Goal: Transaction & Acquisition: Purchase product/service

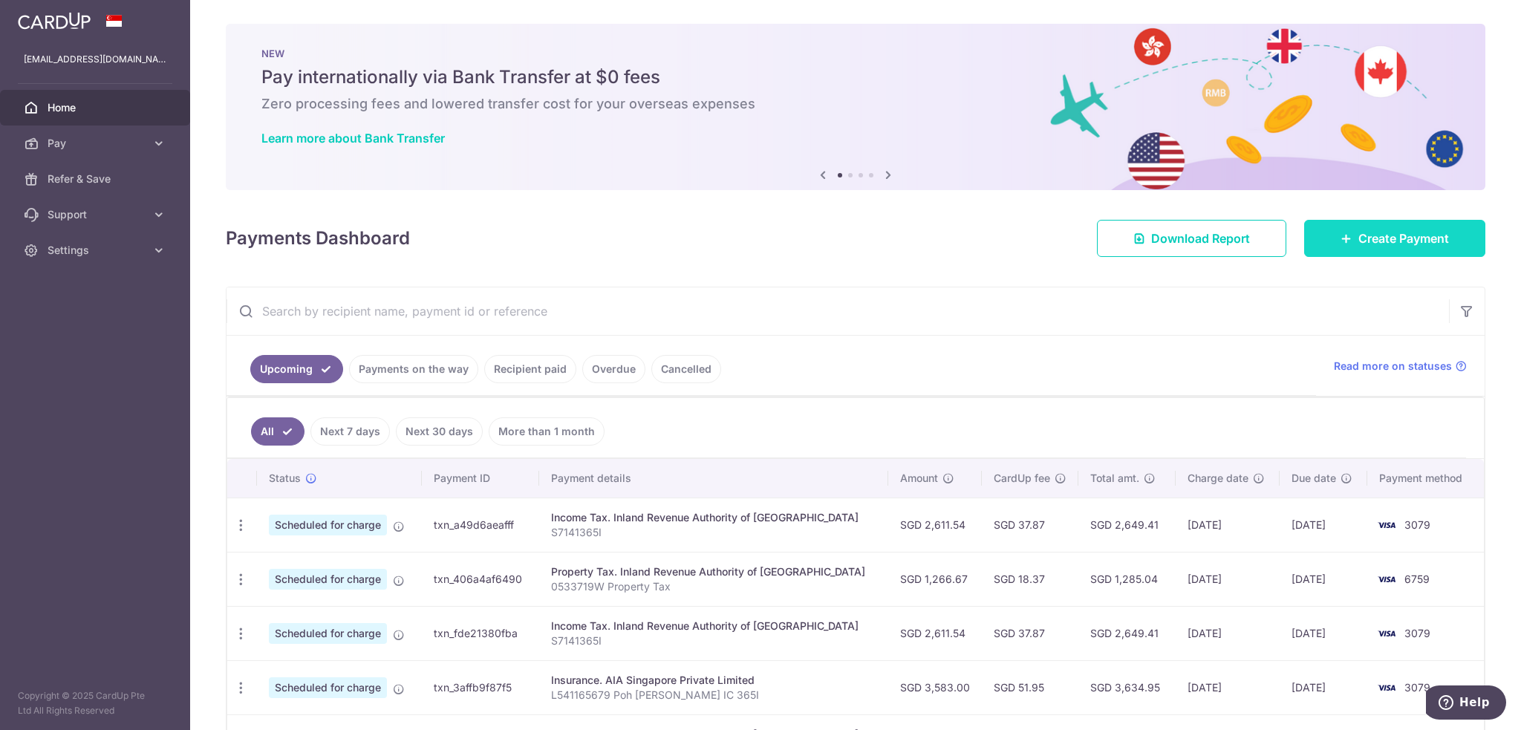
click at [1375, 235] on span "Create Payment" at bounding box center [1403, 238] width 91 height 18
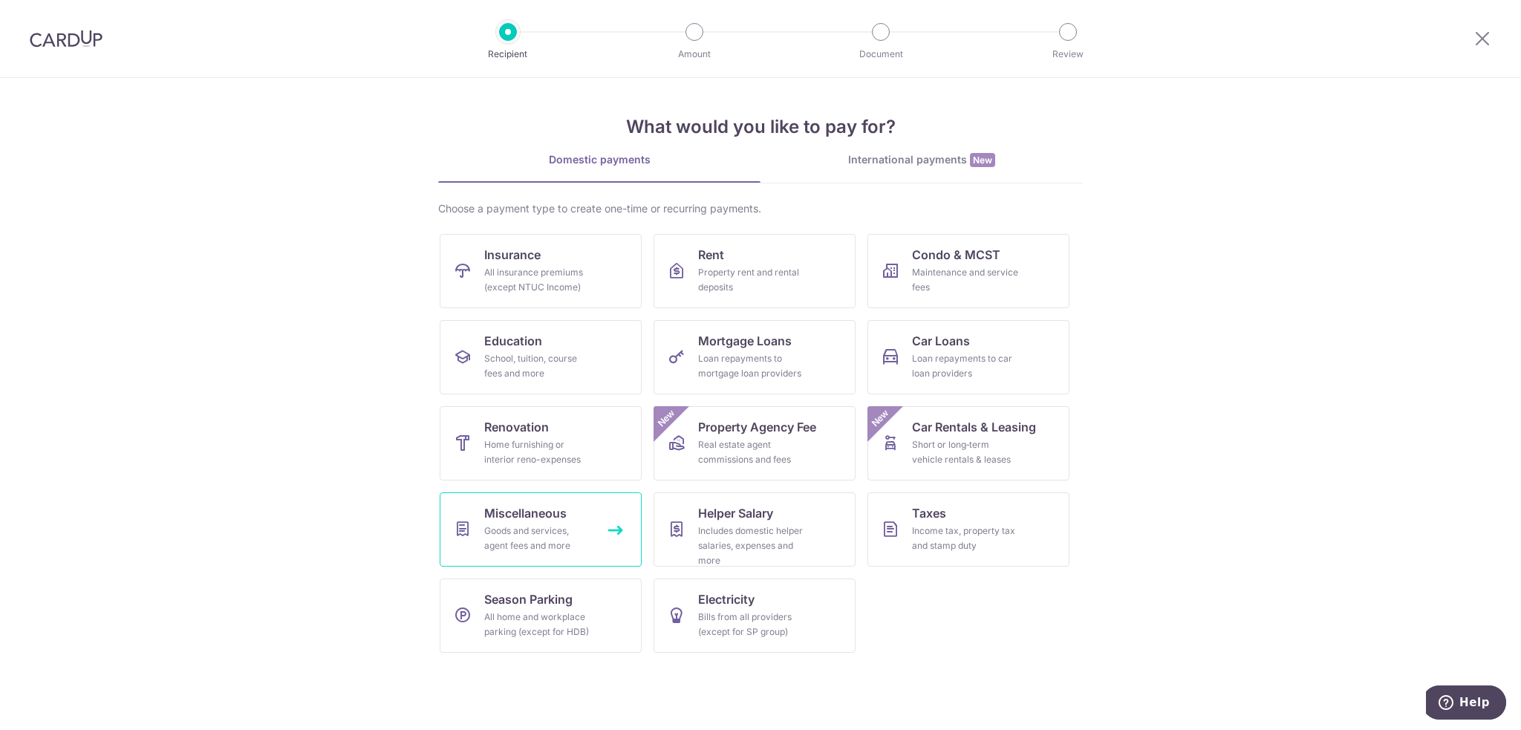
click at [532, 528] on div "Goods and services, agent fees and more" at bounding box center [537, 538] width 107 height 30
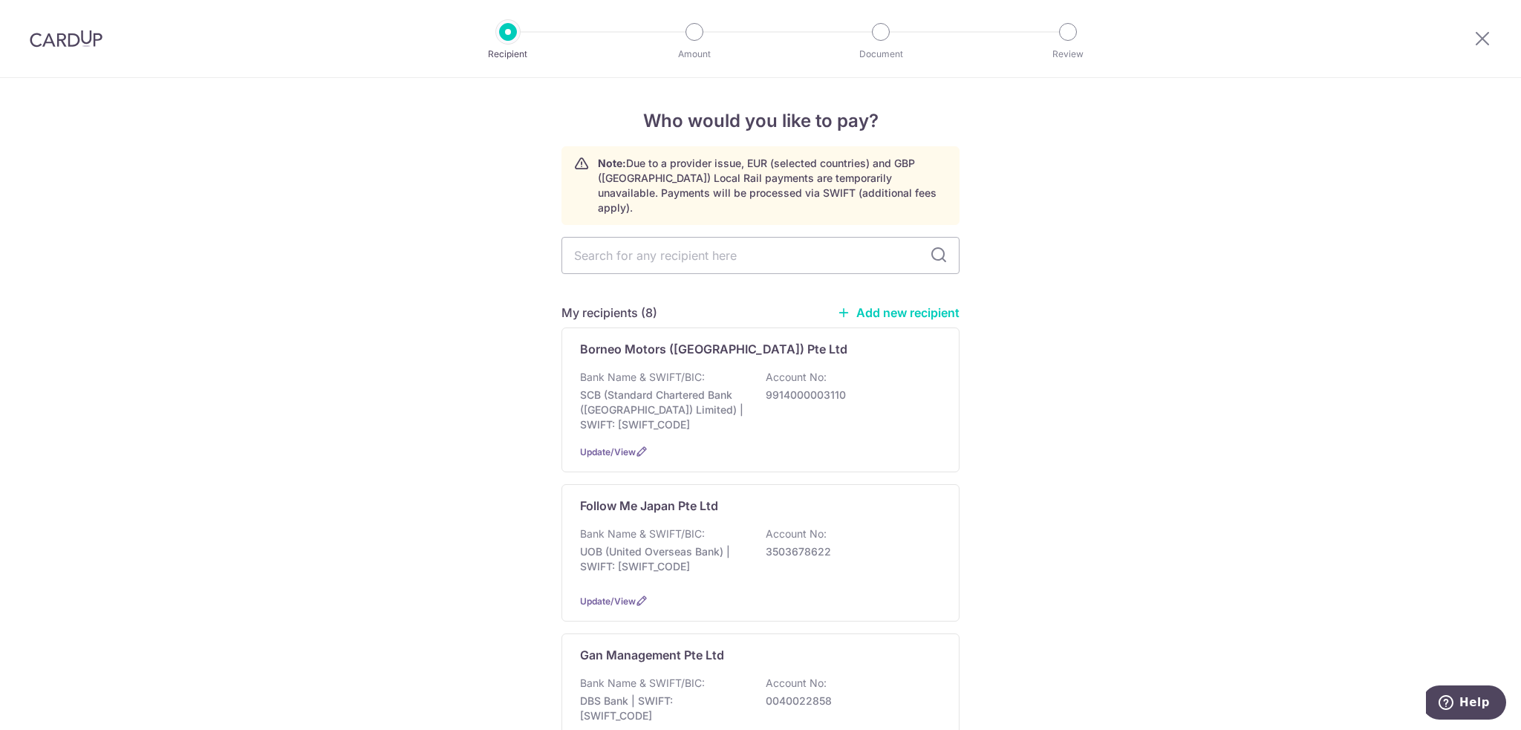
click at [903, 305] on link "Add new recipient" at bounding box center [898, 312] width 123 height 15
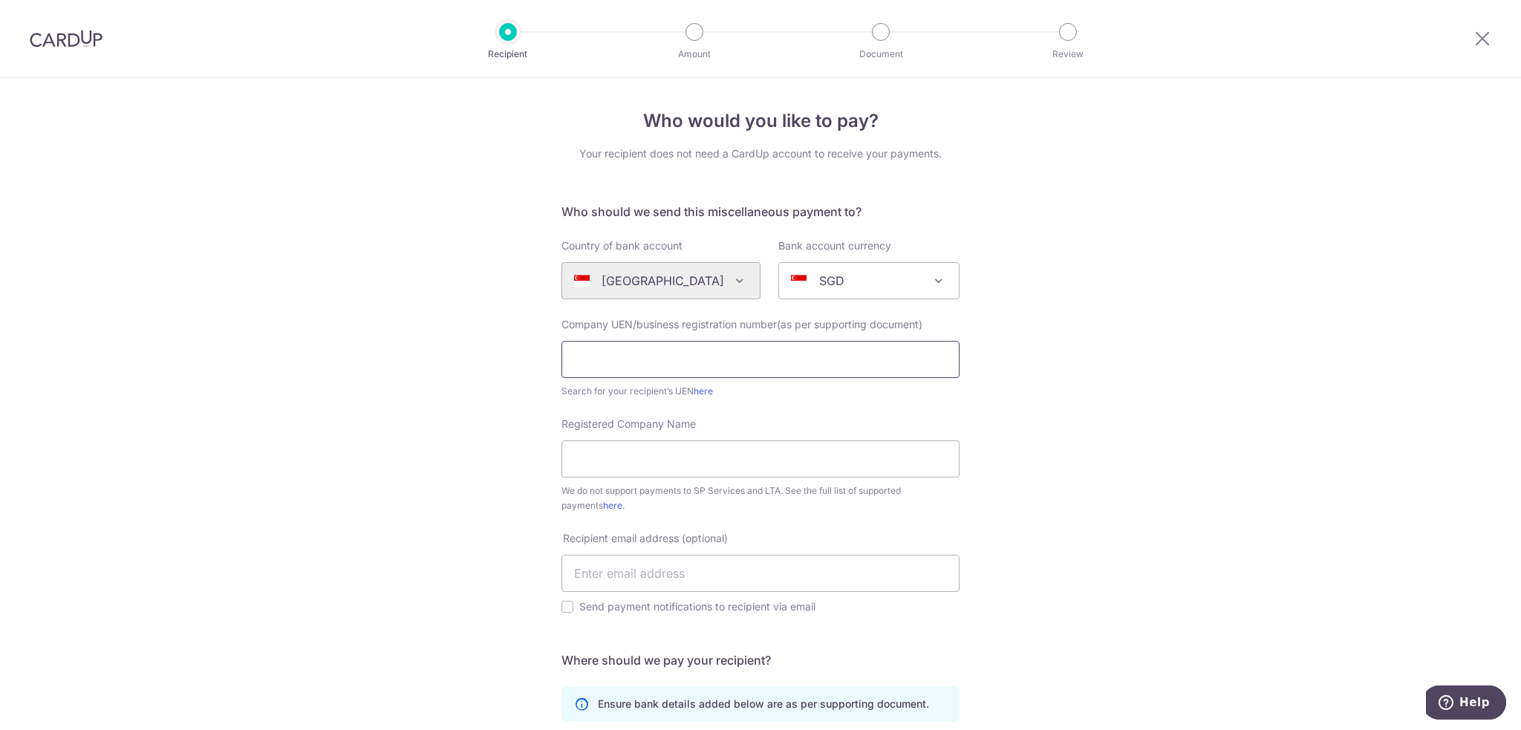
click at [756, 357] on input "text" at bounding box center [760, 359] width 398 height 37
type input "202123295R"
click at [788, 456] on input "Registered Company Name" at bounding box center [760, 458] width 398 height 37
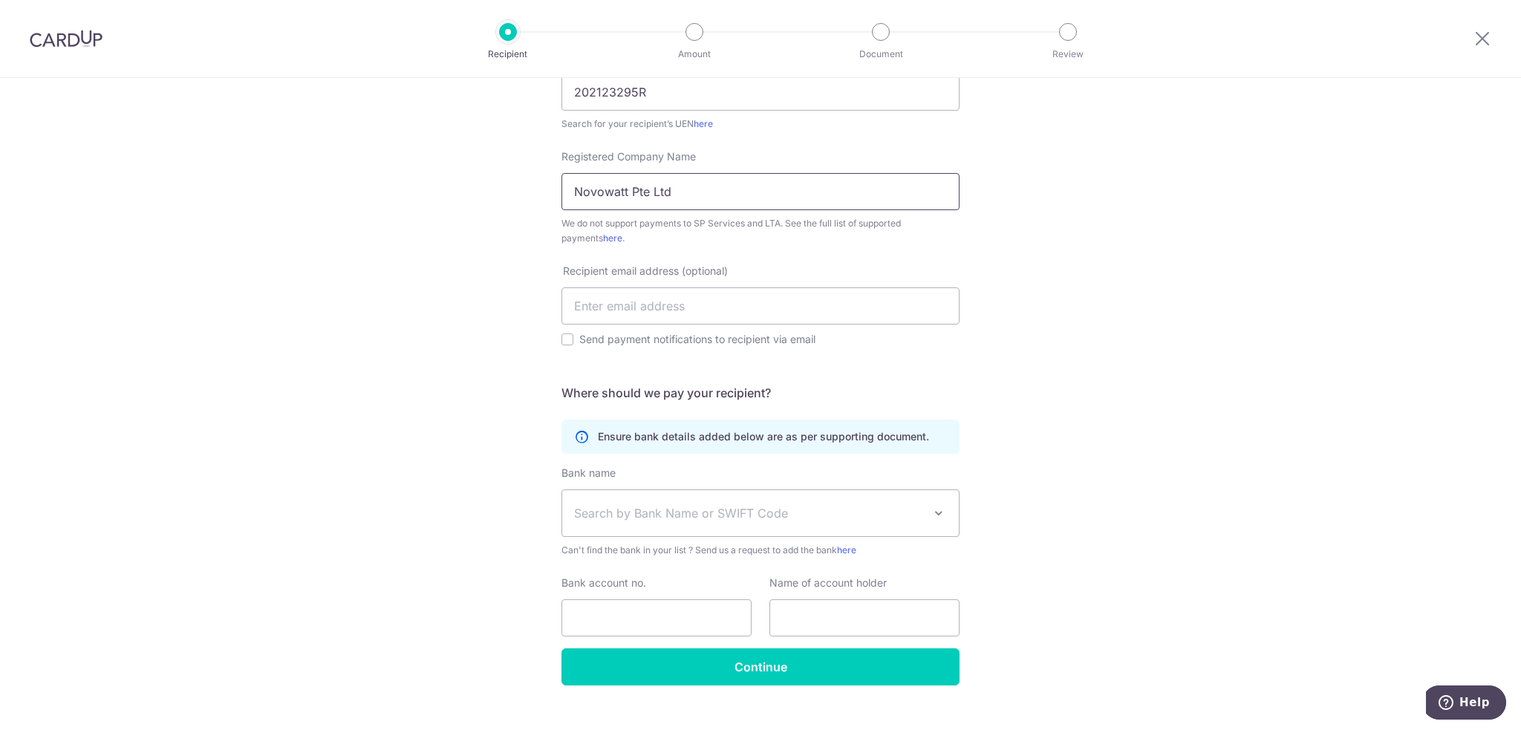
scroll to position [291, 0]
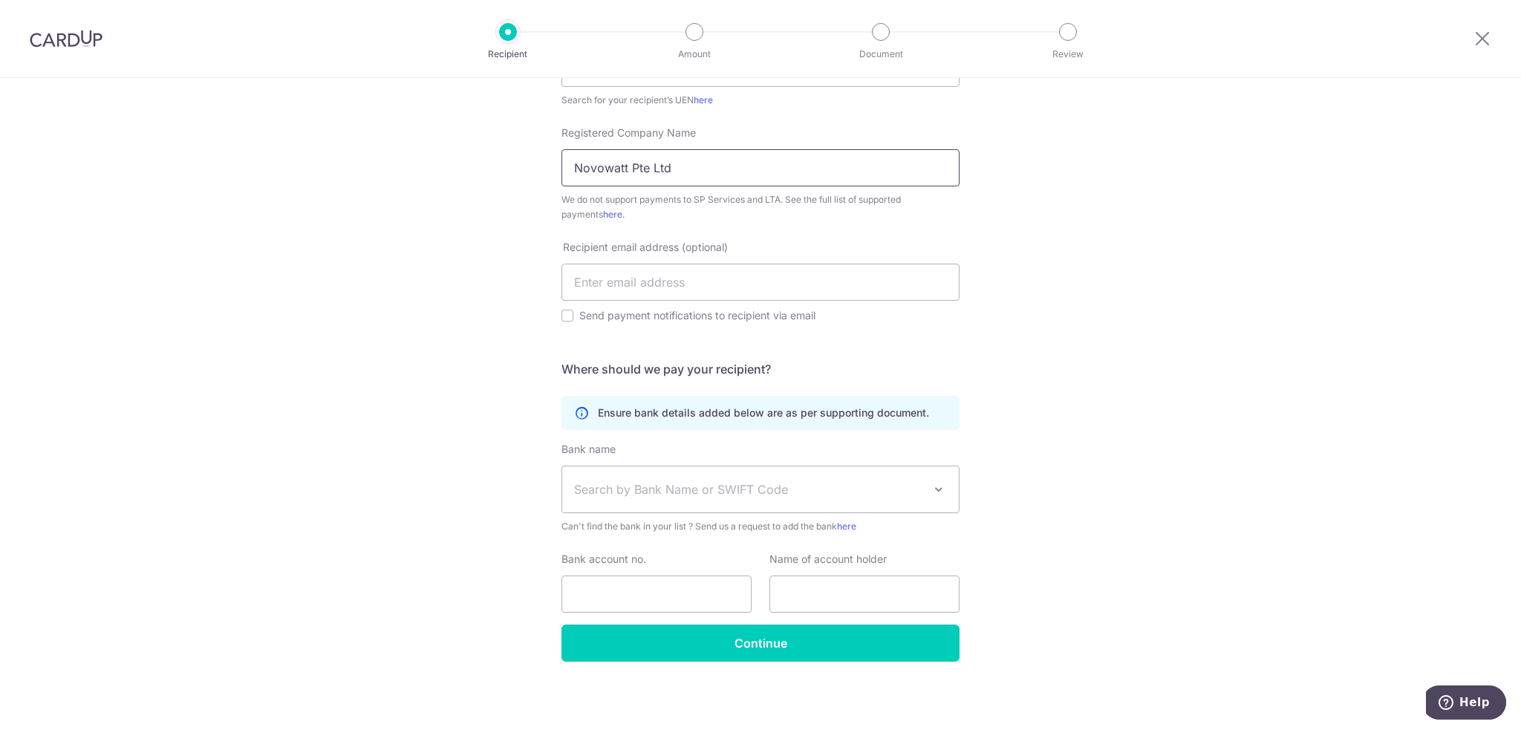
type input "Novowatt Pte Ltd"
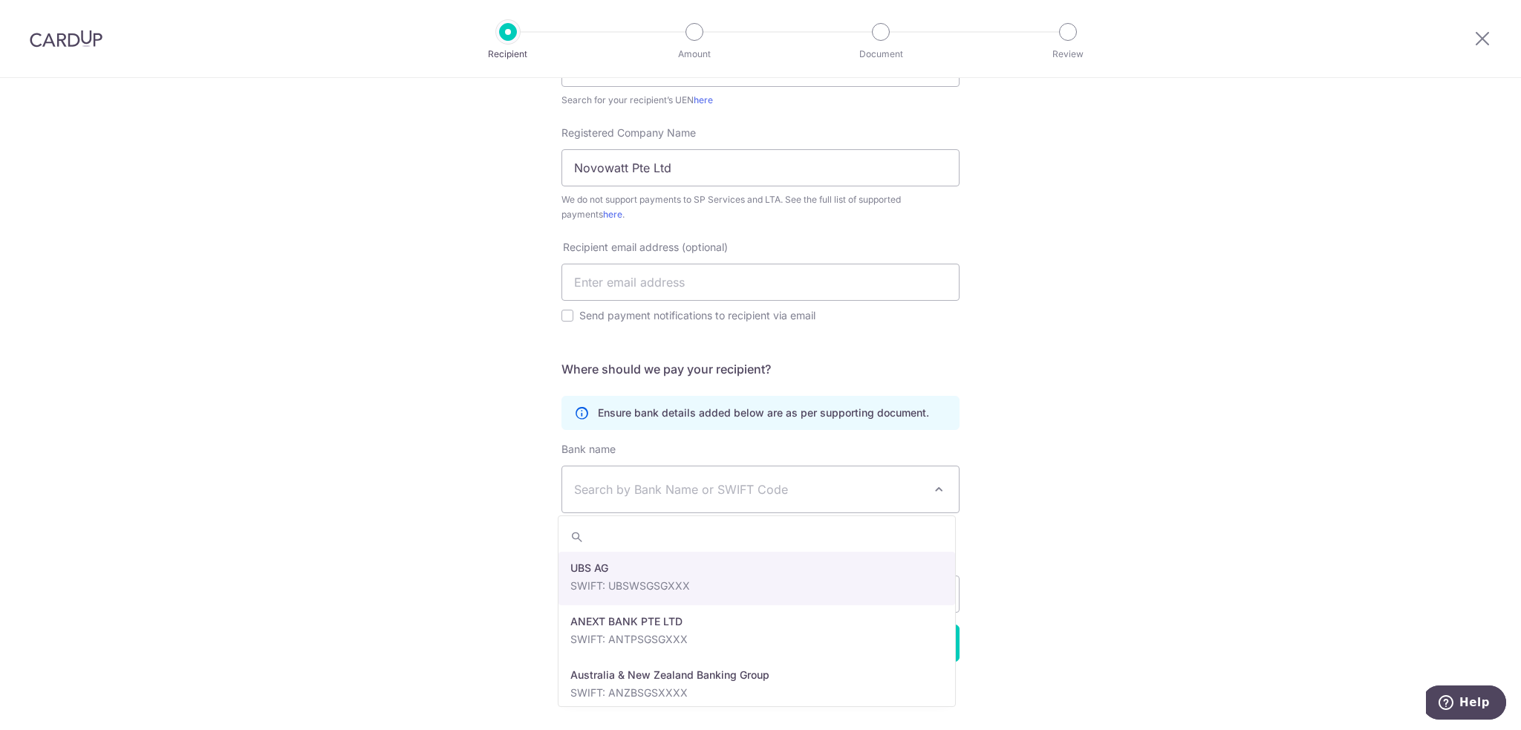
click at [737, 481] on span "Search by Bank Name or SWIFT Code" at bounding box center [748, 489] width 349 height 18
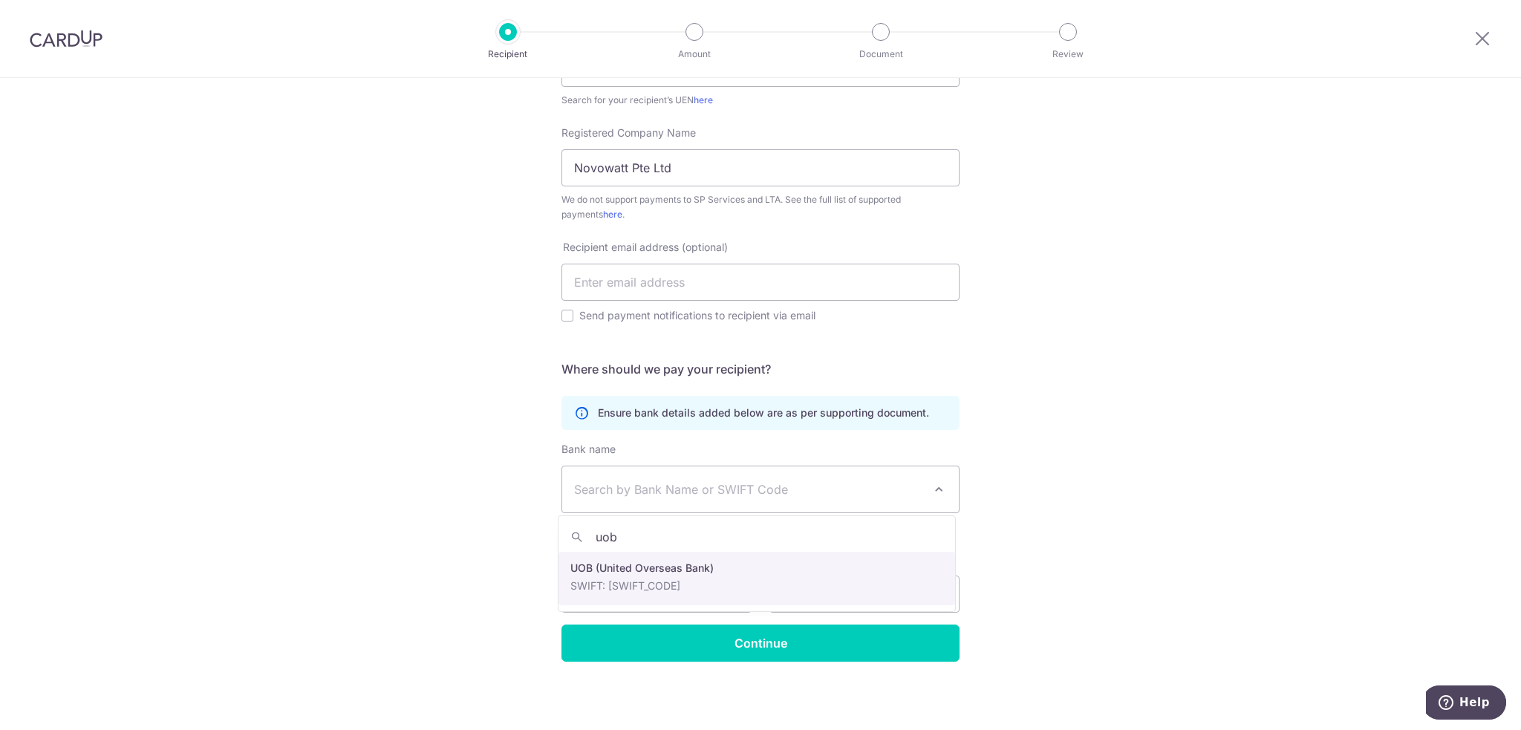
type input "uob"
select select "18"
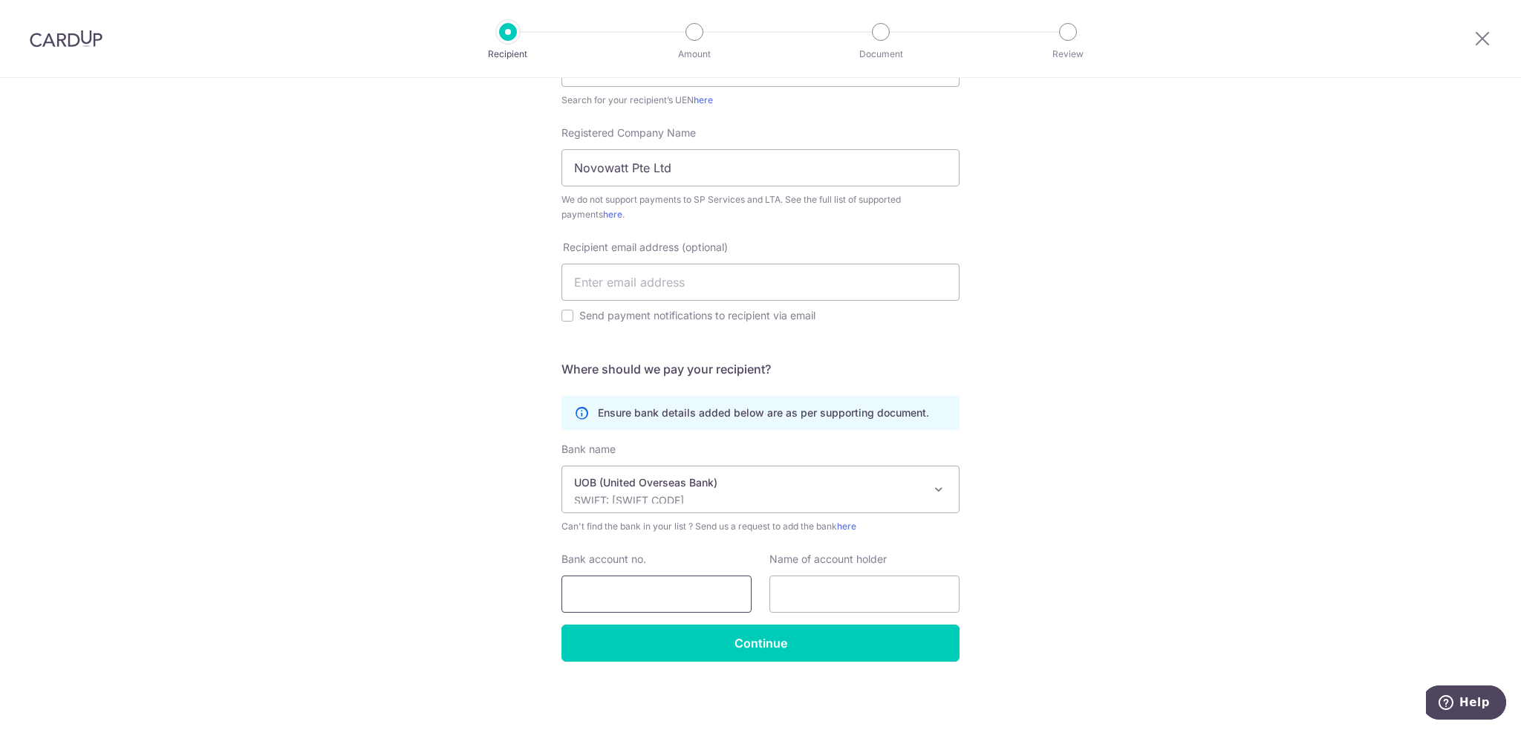
click at [709, 587] on input "Bank account no." at bounding box center [656, 593] width 190 height 37
type input "3873108426"
click at [862, 595] on input "text" at bounding box center [864, 593] width 190 height 37
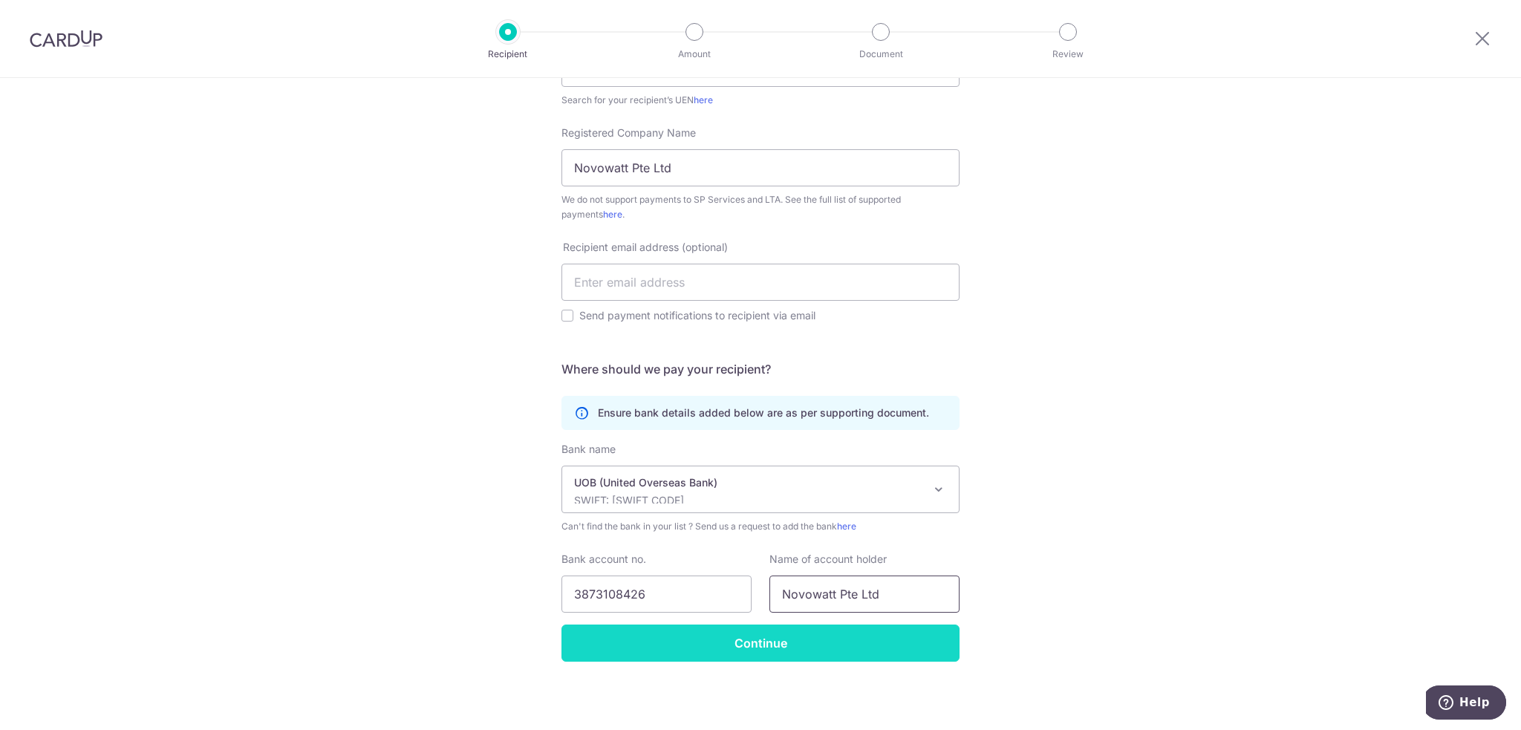
type input "Novowatt Pte Ltd"
click at [800, 641] on input "Continue" at bounding box center [760, 642] width 398 height 37
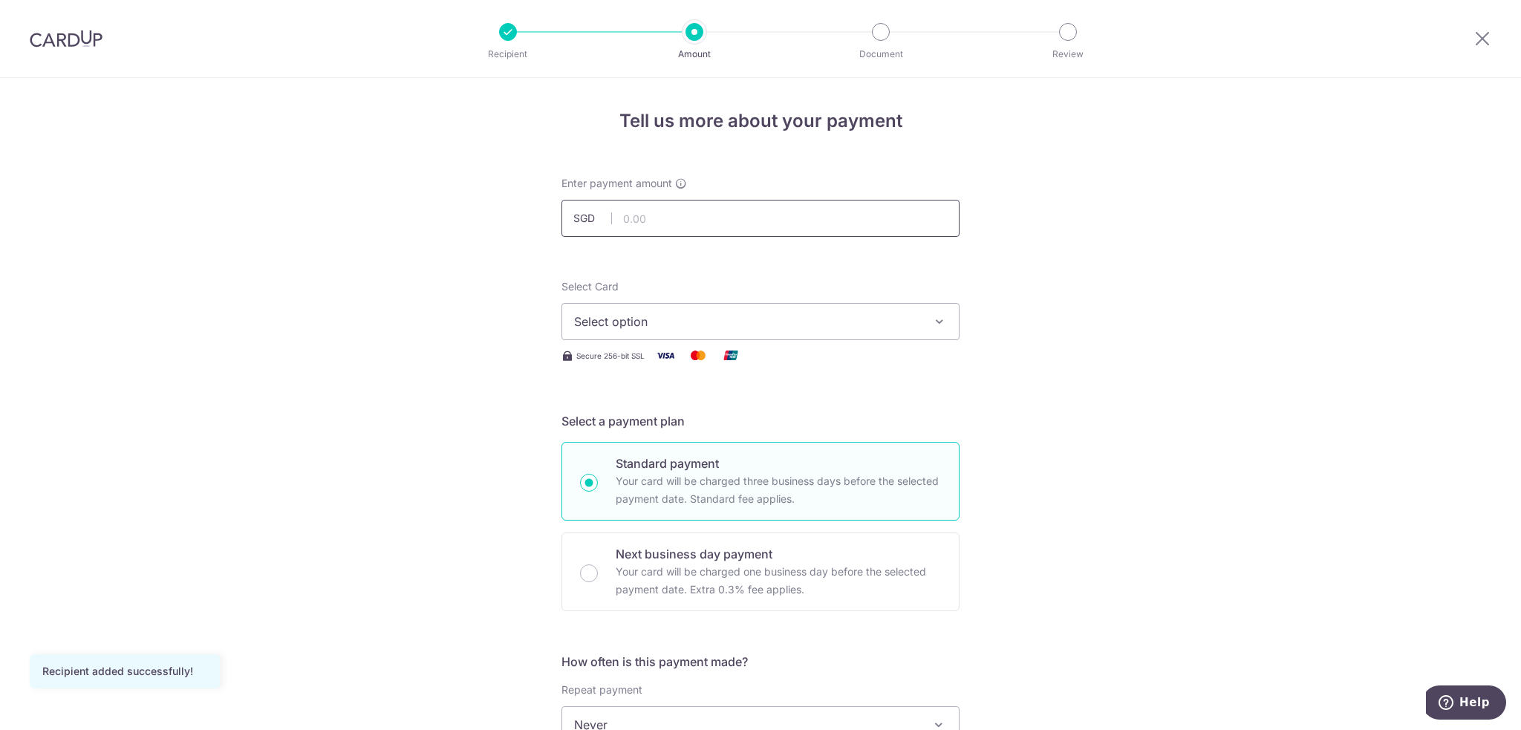
click at [705, 218] on input "text" at bounding box center [760, 218] width 398 height 37
click button "Add Card" at bounding box center [0, 0] width 0 height 0
type input "1,471.50"
click at [805, 319] on span "Select option" at bounding box center [747, 322] width 346 height 18
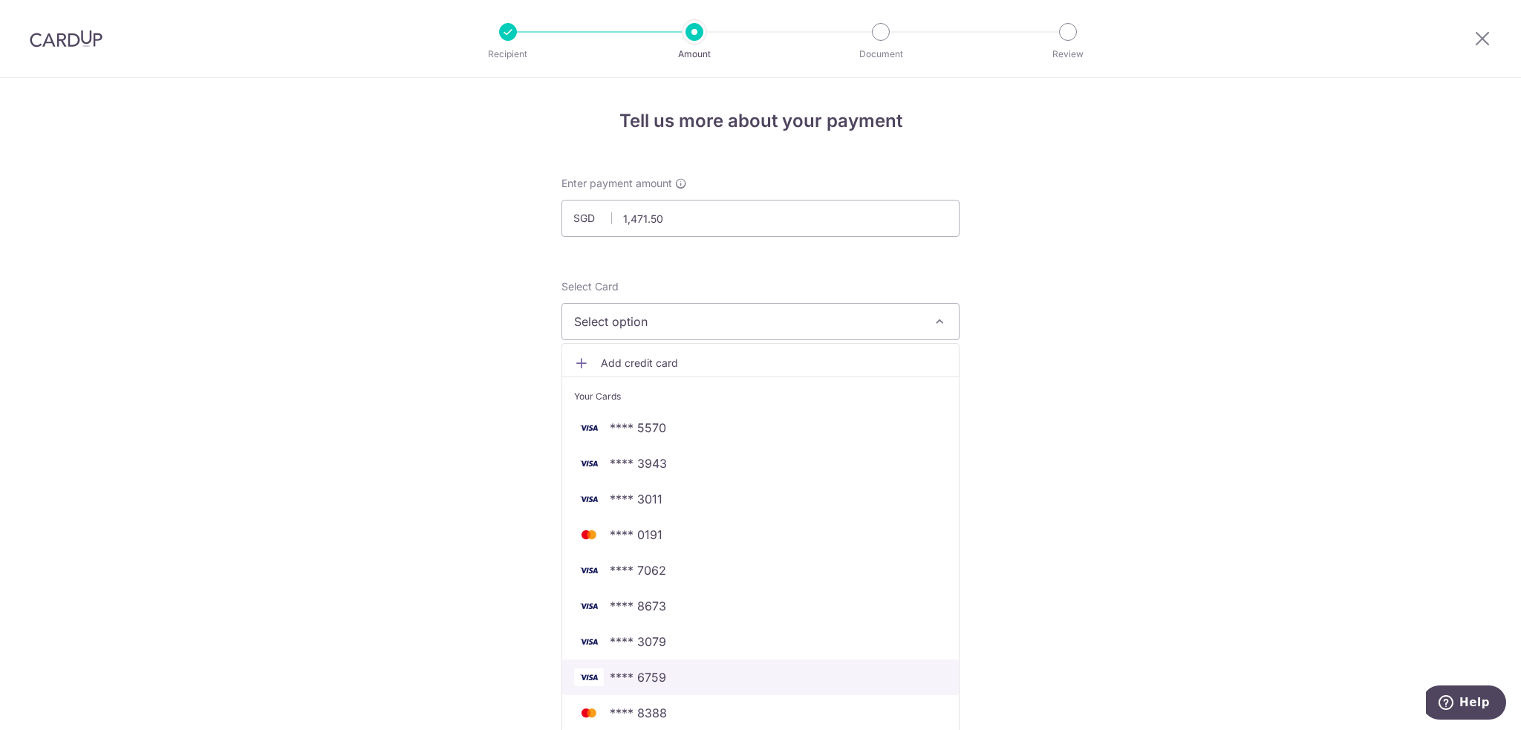
click at [670, 676] on span "**** 6759" at bounding box center [760, 677] width 373 height 18
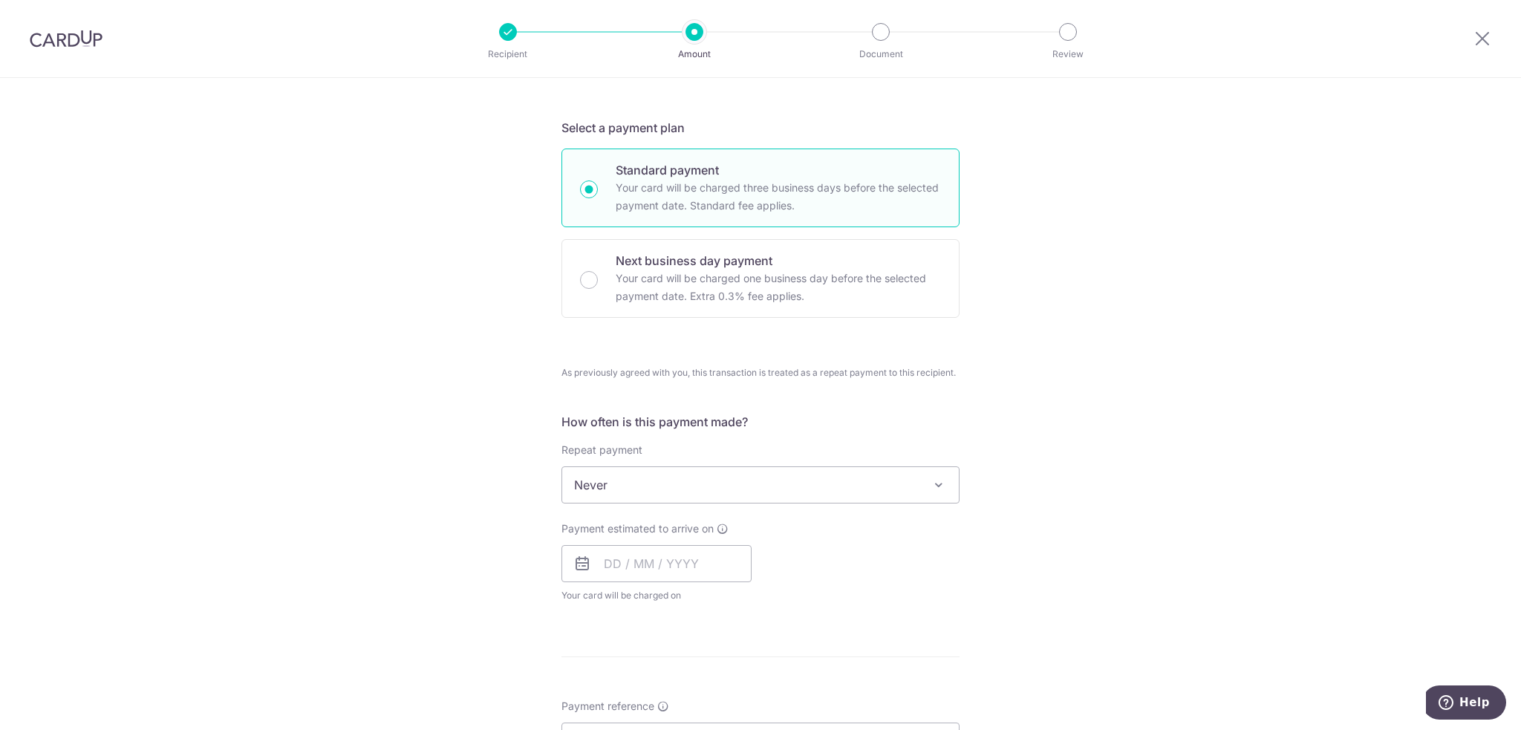
scroll to position [371, 0]
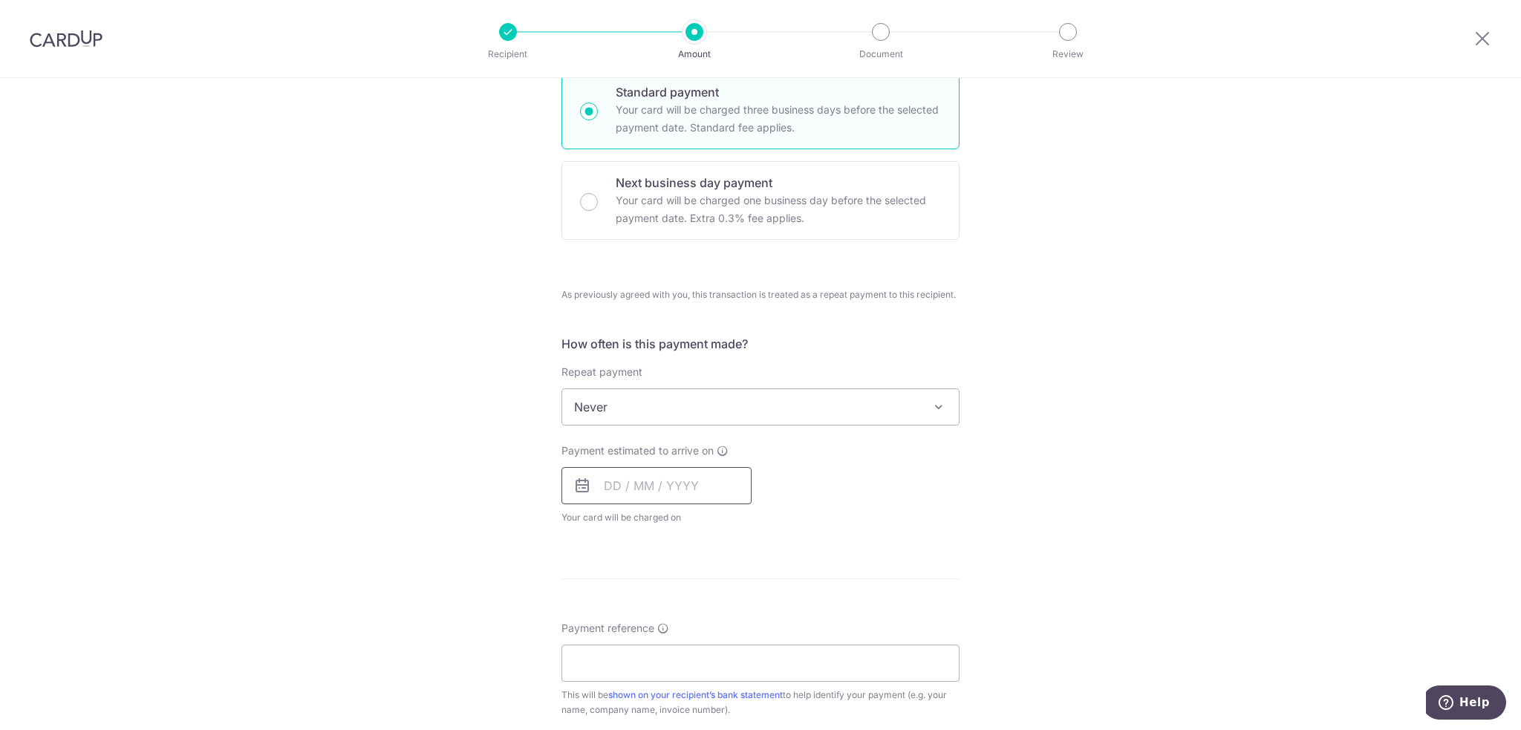
click at [627, 492] on input "text" at bounding box center [656, 485] width 190 height 37
click at [965, 489] on div "Tell us more about your payment Enter payment amount SGD 1,471.50 1471.50 Recip…" at bounding box center [760, 405] width 1521 height 1397
click at [580, 487] on icon at bounding box center [582, 486] width 18 height 18
click at [603, 483] on input "text" at bounding box center [656, 485] width 190 height 37
click at [734, 648] on link "17" at bounding box center [740, 651] width 24 height 24
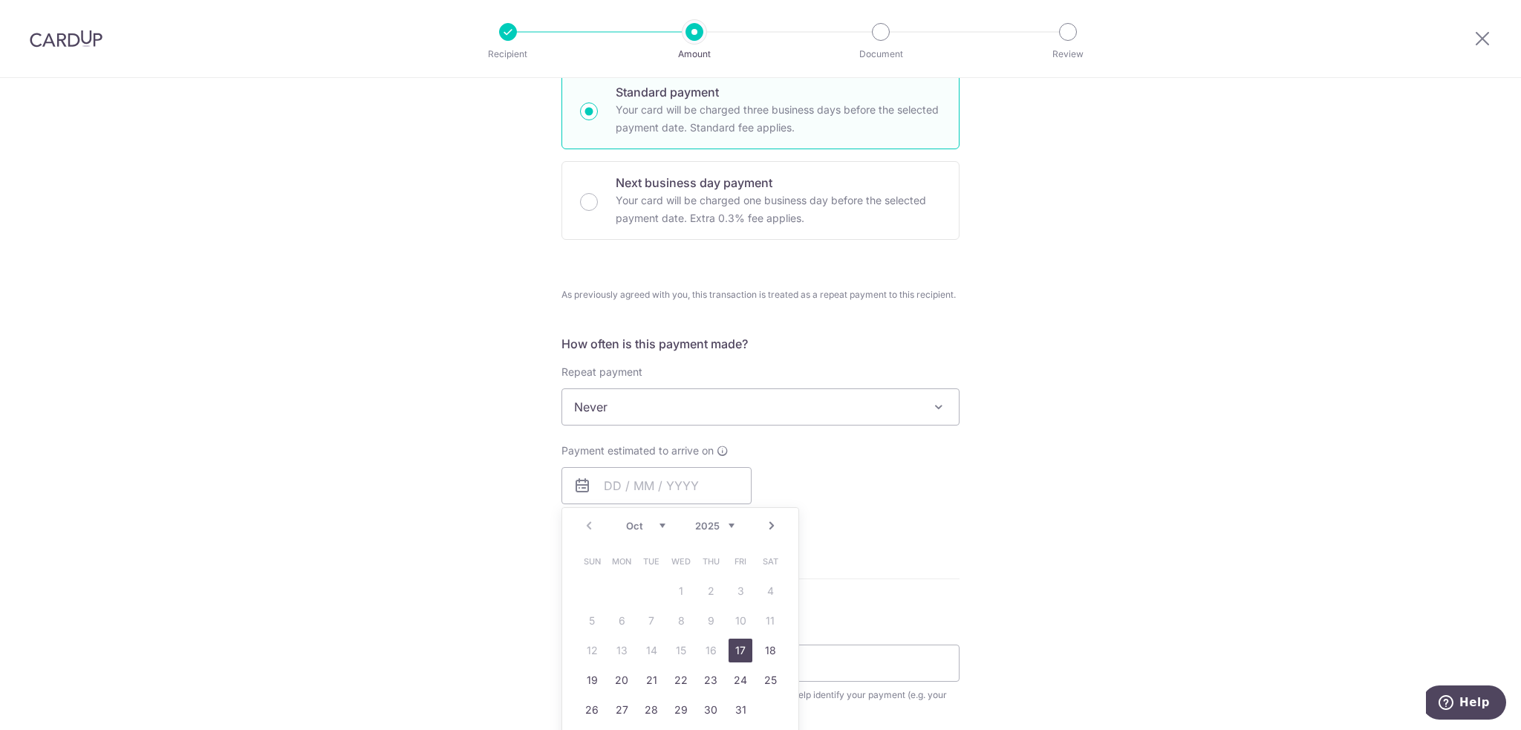
type input "17/10/2025"
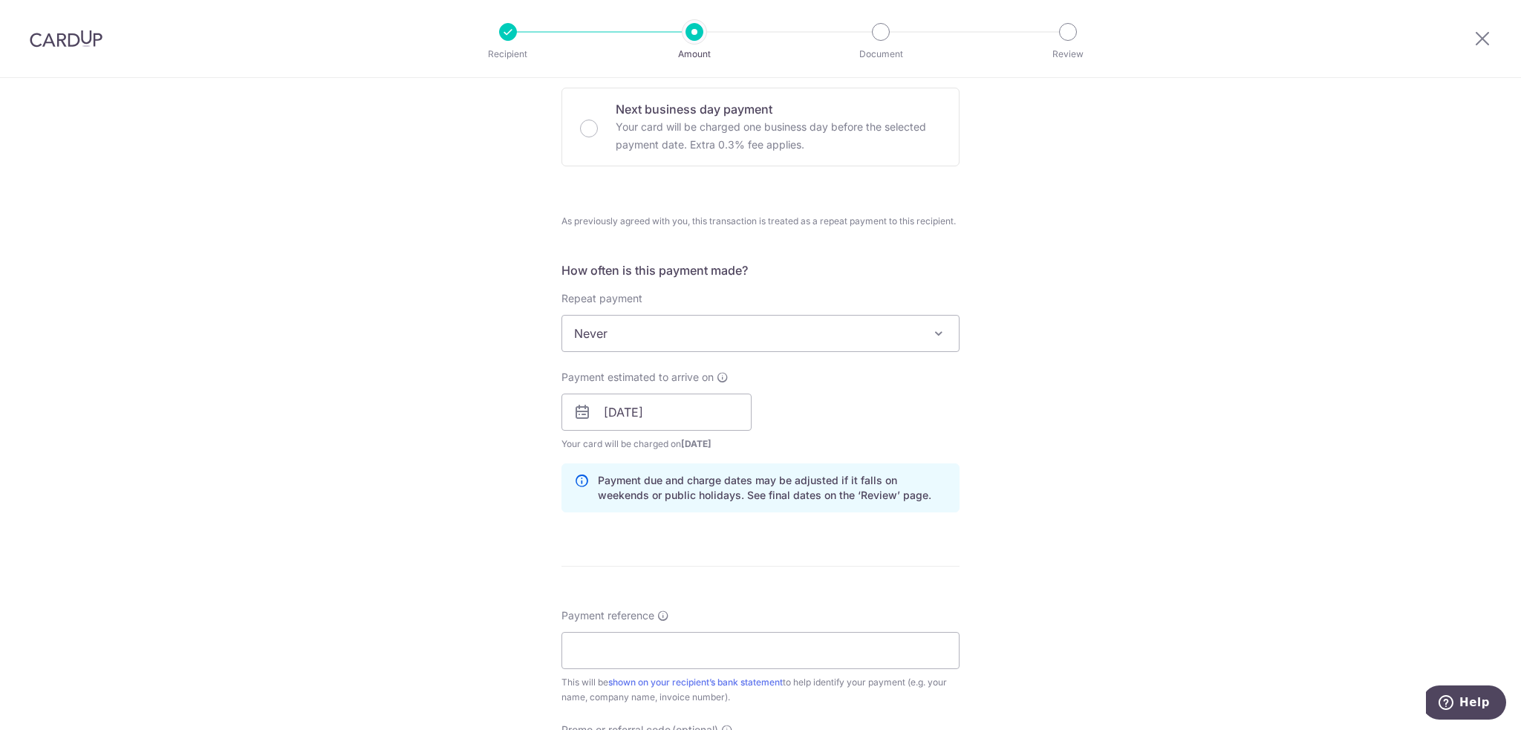
scroll to position [594, 0]
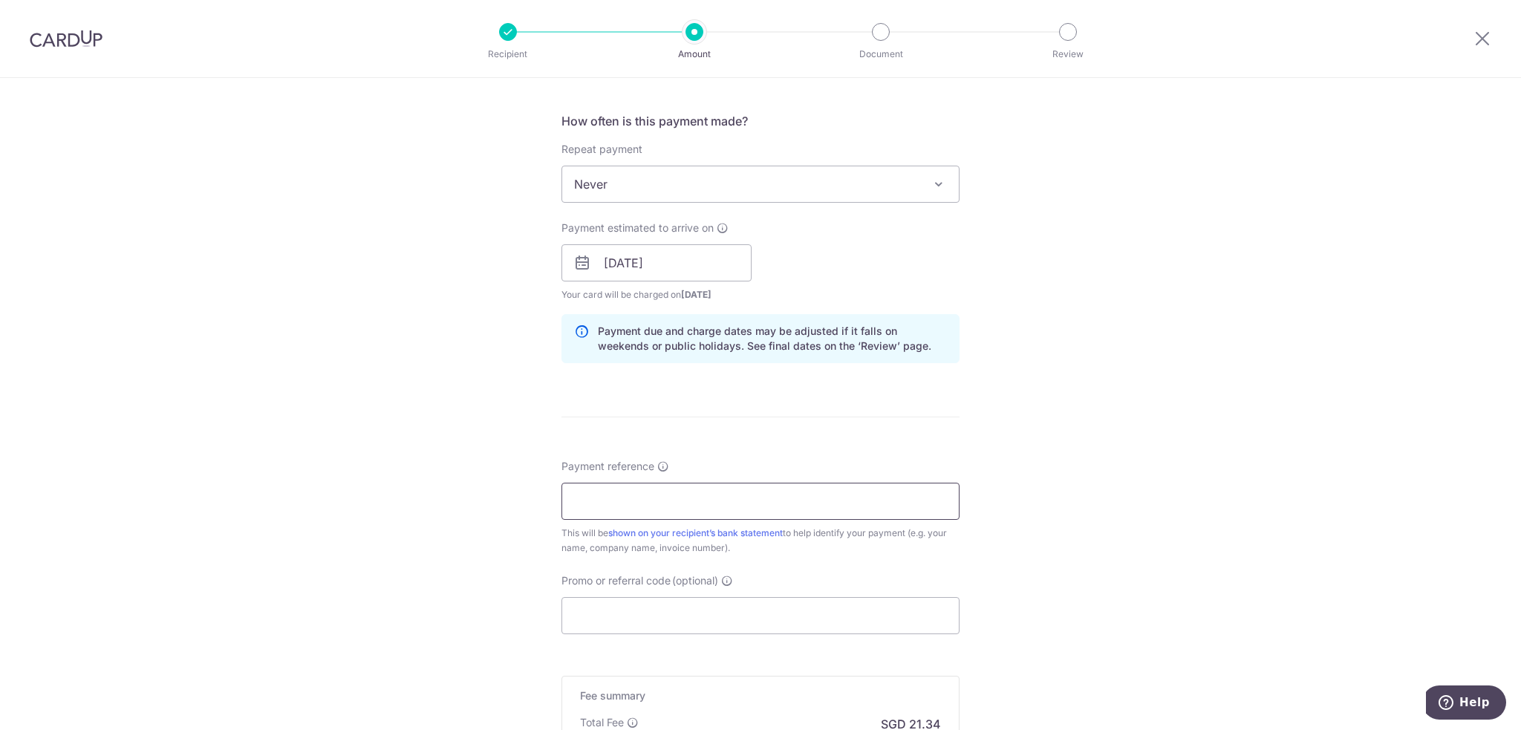
click at [731, 506] on input "Payment reference" at bounding box center [760, 501] width 398 height 37
type input "I"
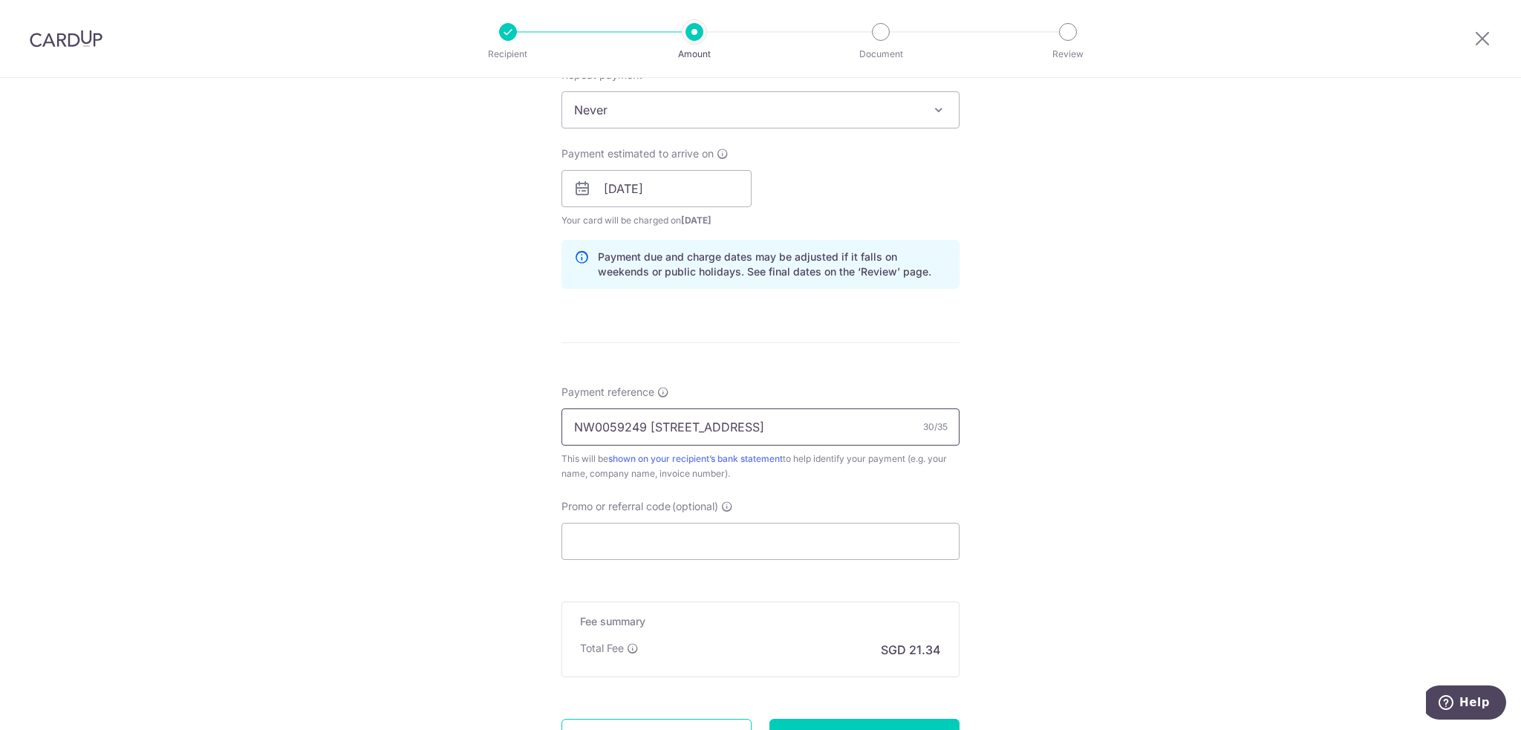
scroll to position [803, 0]
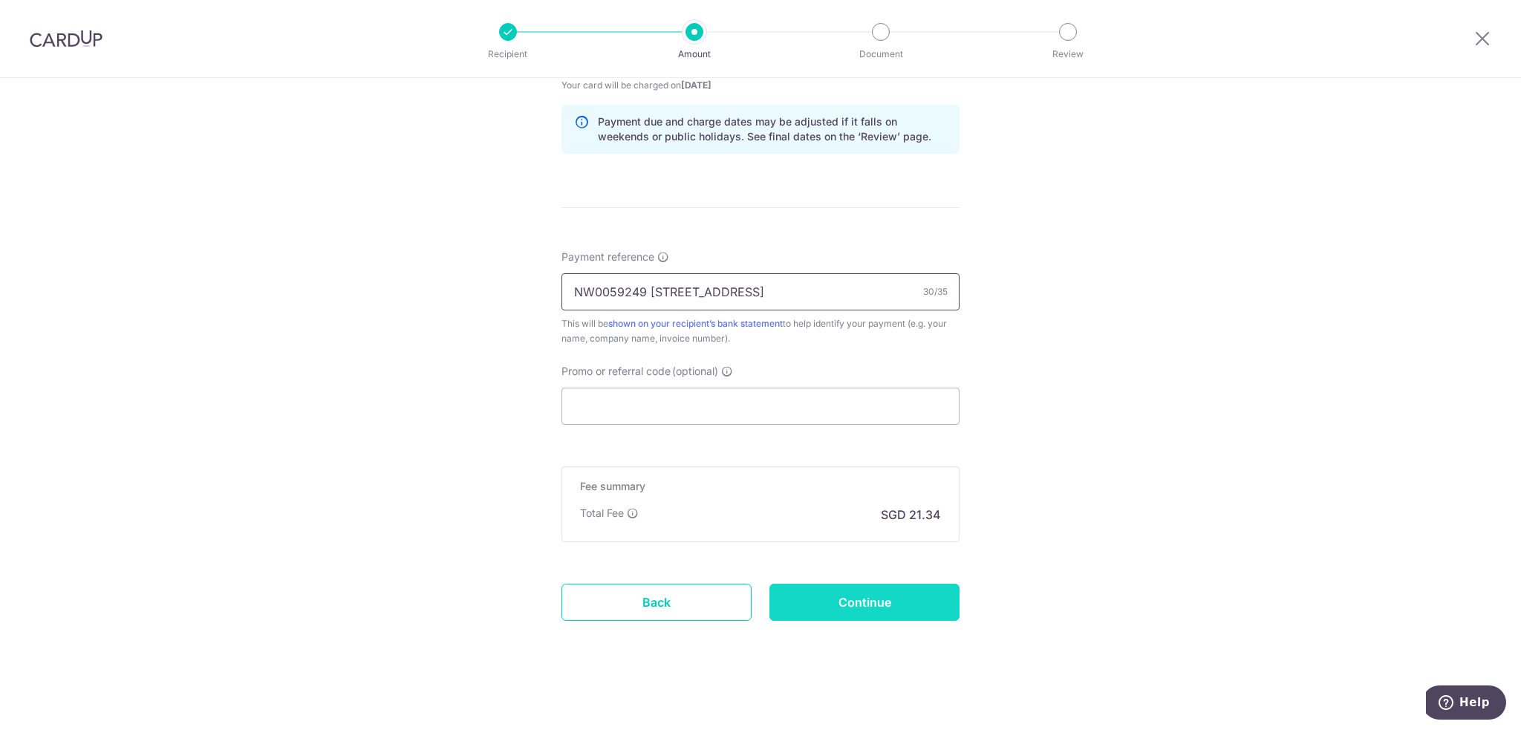
type input "NW0059249 18 Toh Tuck Crescent"
click at [852, 596] on input "Continue" at bounding box center [864, 602] width 190 height 37
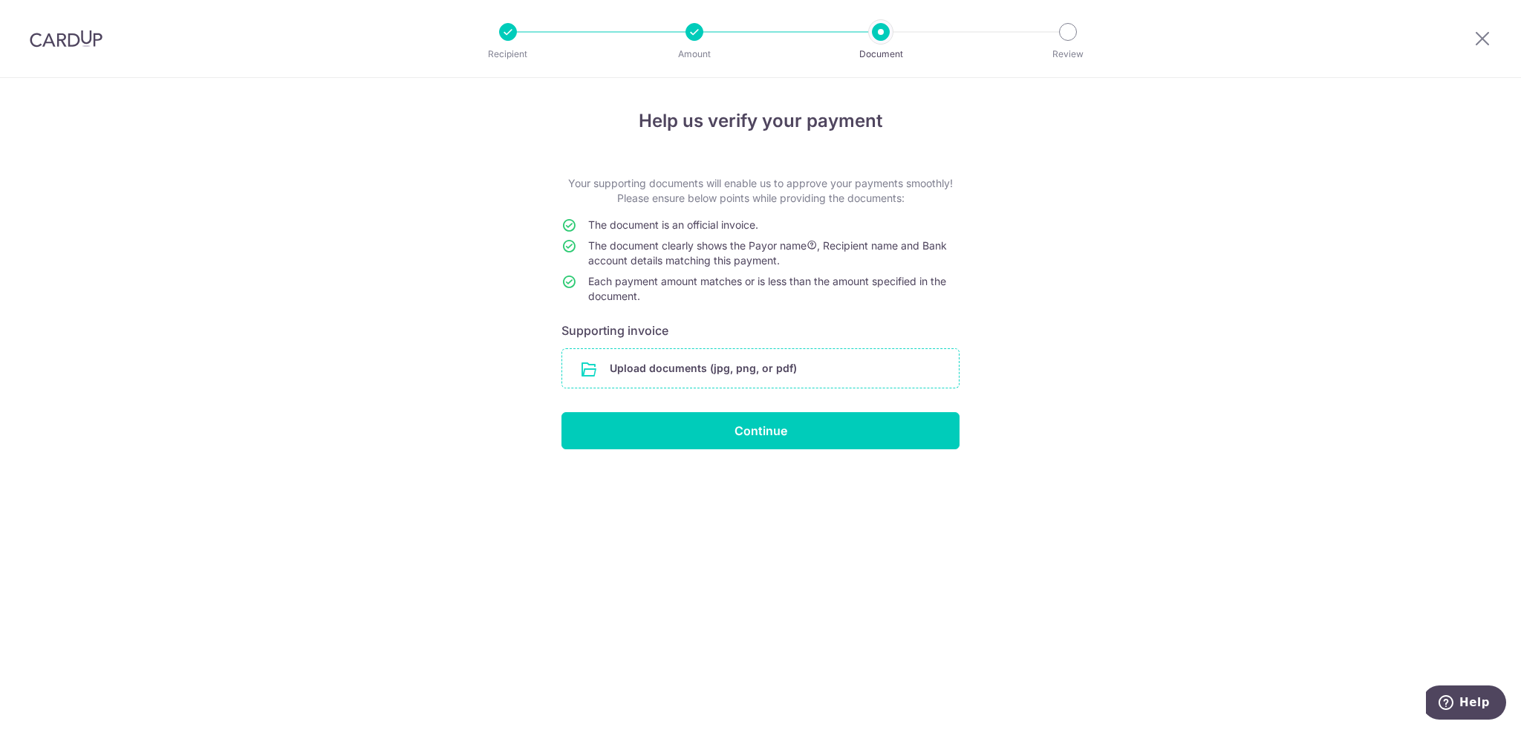
click at [659, 362] on input "file" at bounding box center [760, 368] width 396 height 39
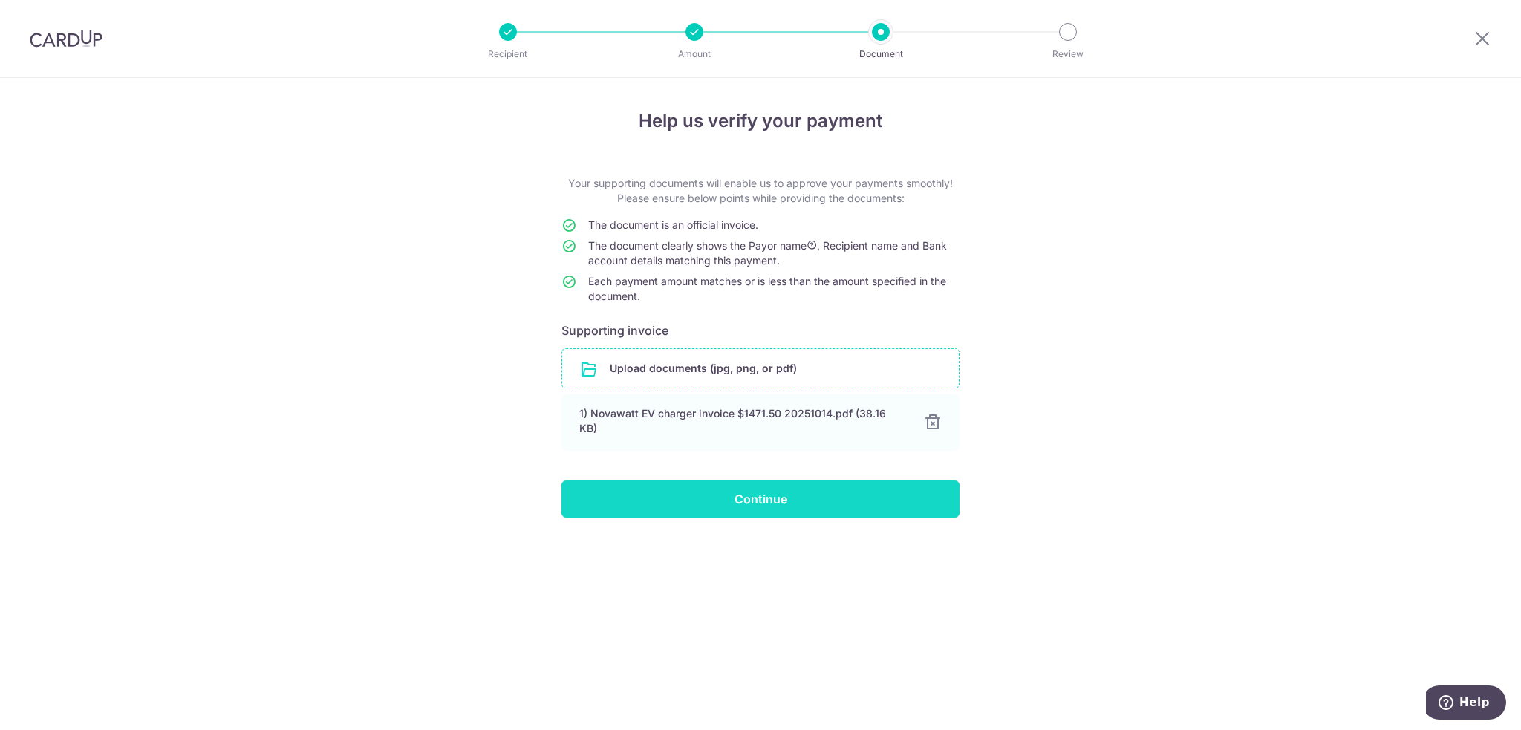
click at [780, 489] on input "Continue" at bounding box center [760, 498] width 398 height 37
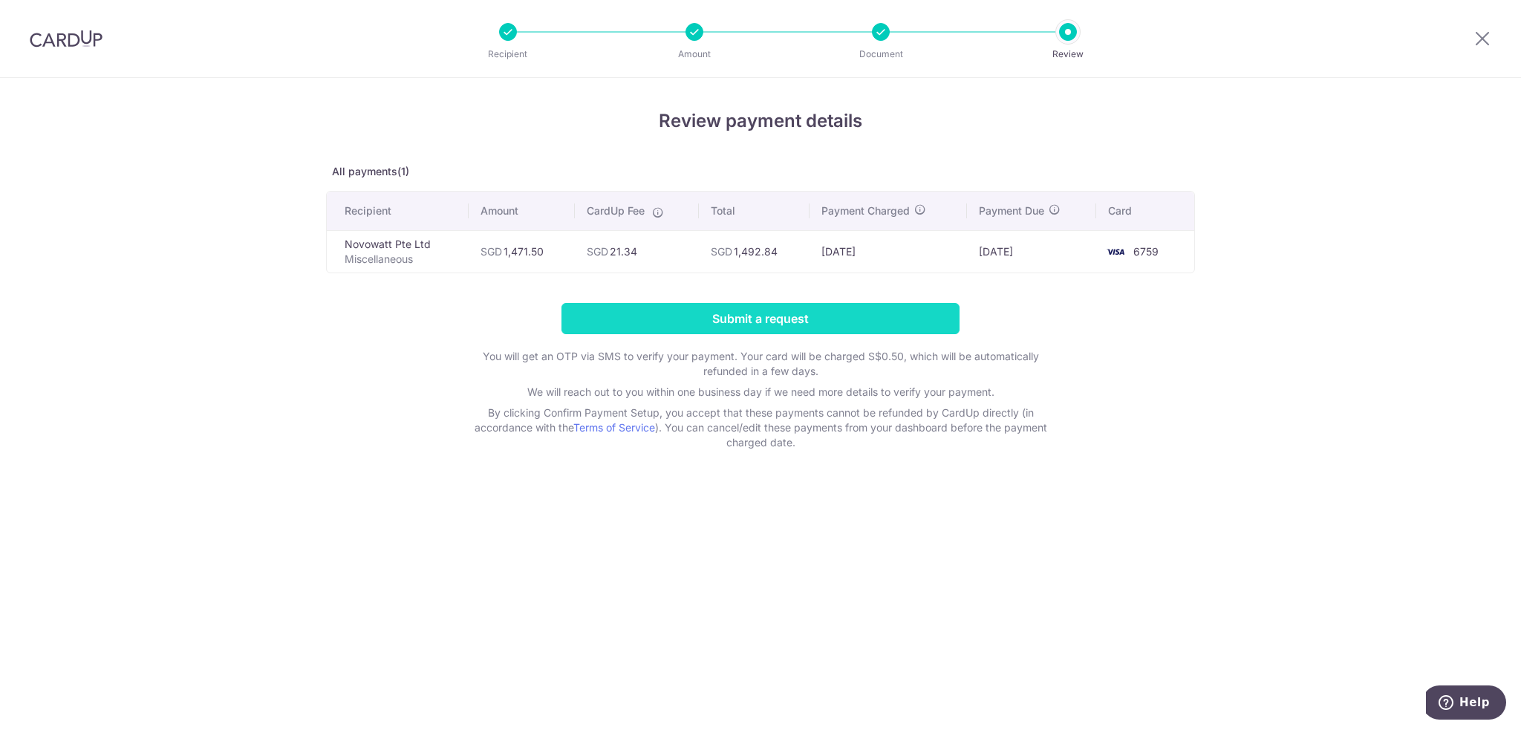
click at [695, 315] on input "Submit a request" at bounding box center [760, 318] width 398 height 31
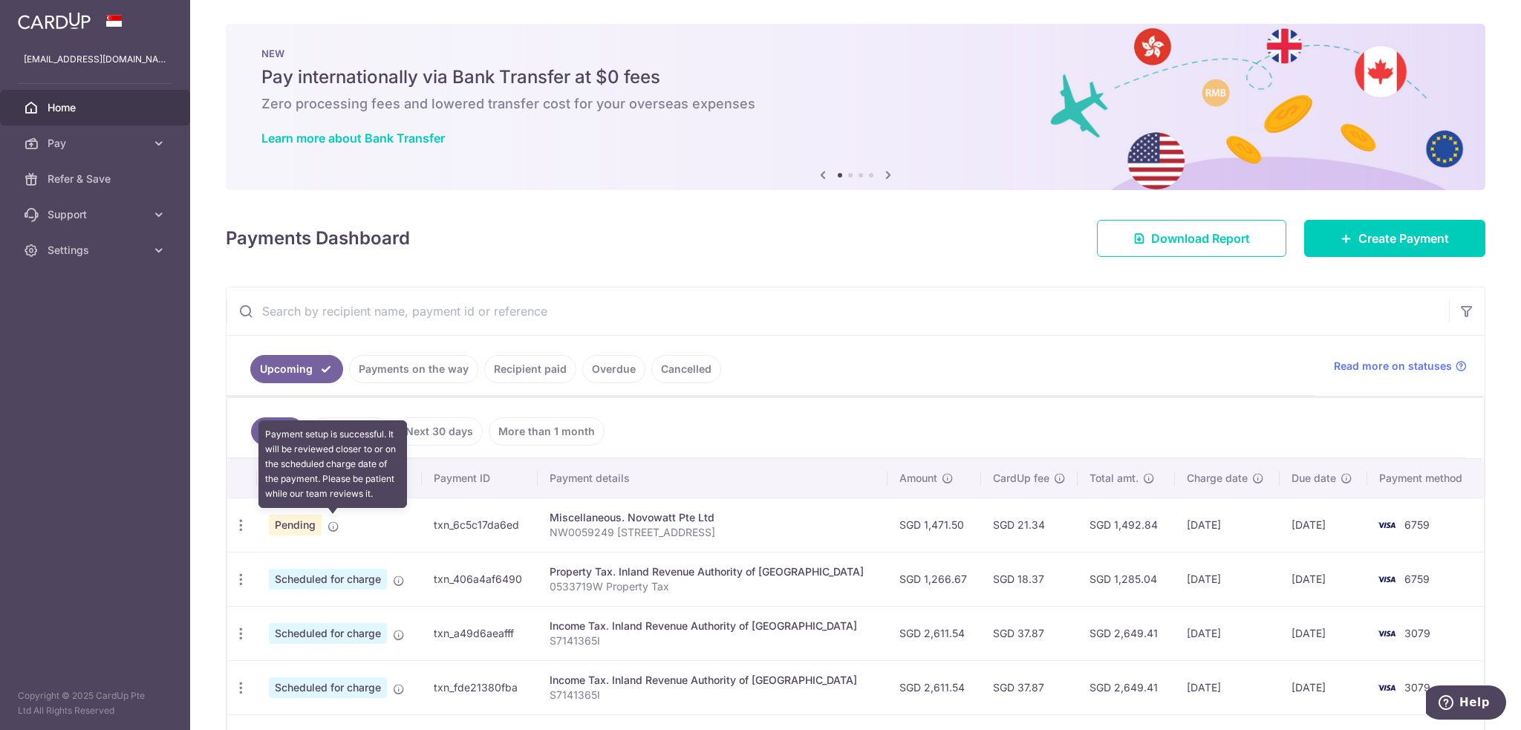
click at [333, 527] on icon at bounding box center [333, 526] width 12 height 12
click at [331, 525] on icon at bounding box center [333, 526] width 12 height 12
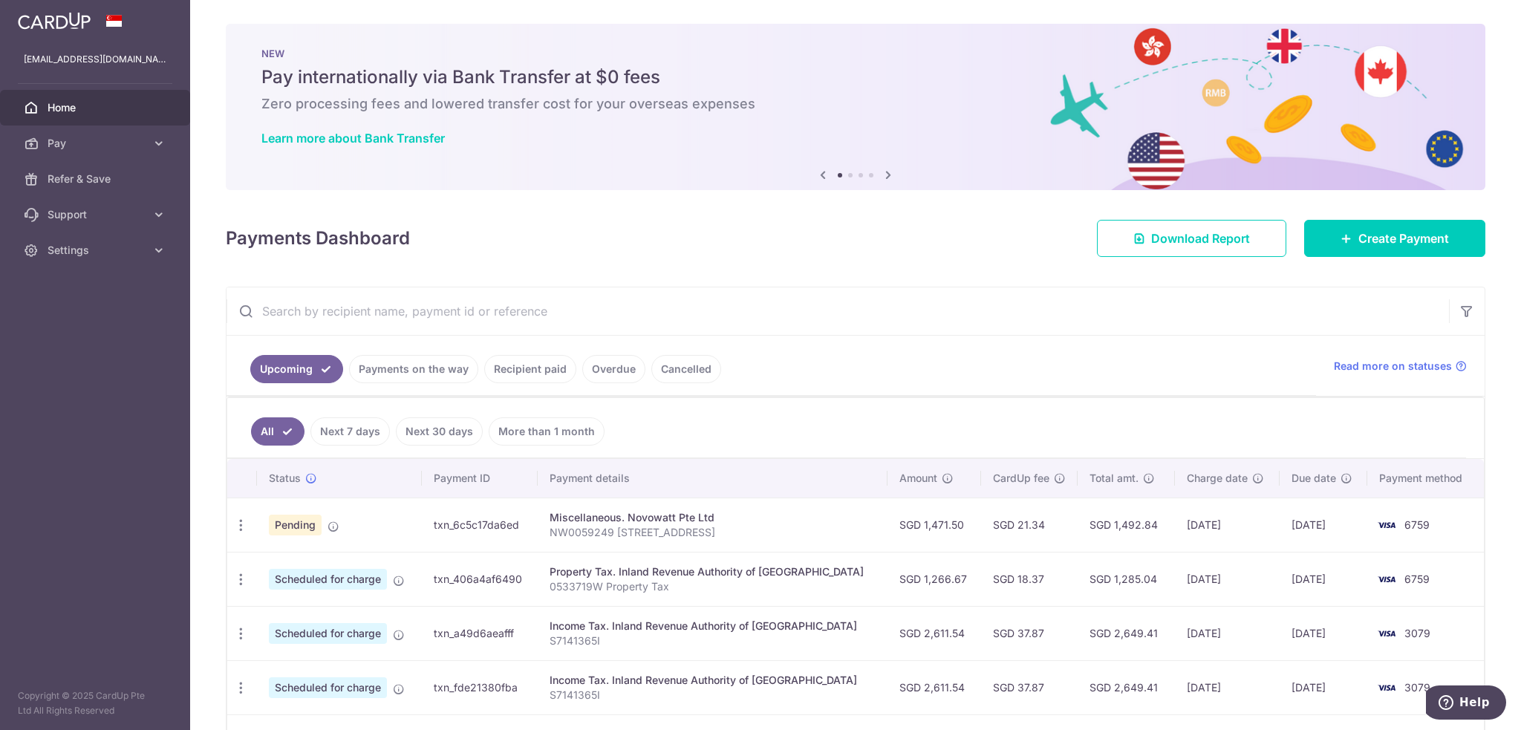
click at [342, 480] on div "Status" at bounding box center [339, 478] width 141 height 15
click at [244, 524] on icon "button" at bounding box center [241, 526] width 16 height 16
click at [244, 527] on icon "button" at bounding box center [241, 526] width 16 height 16
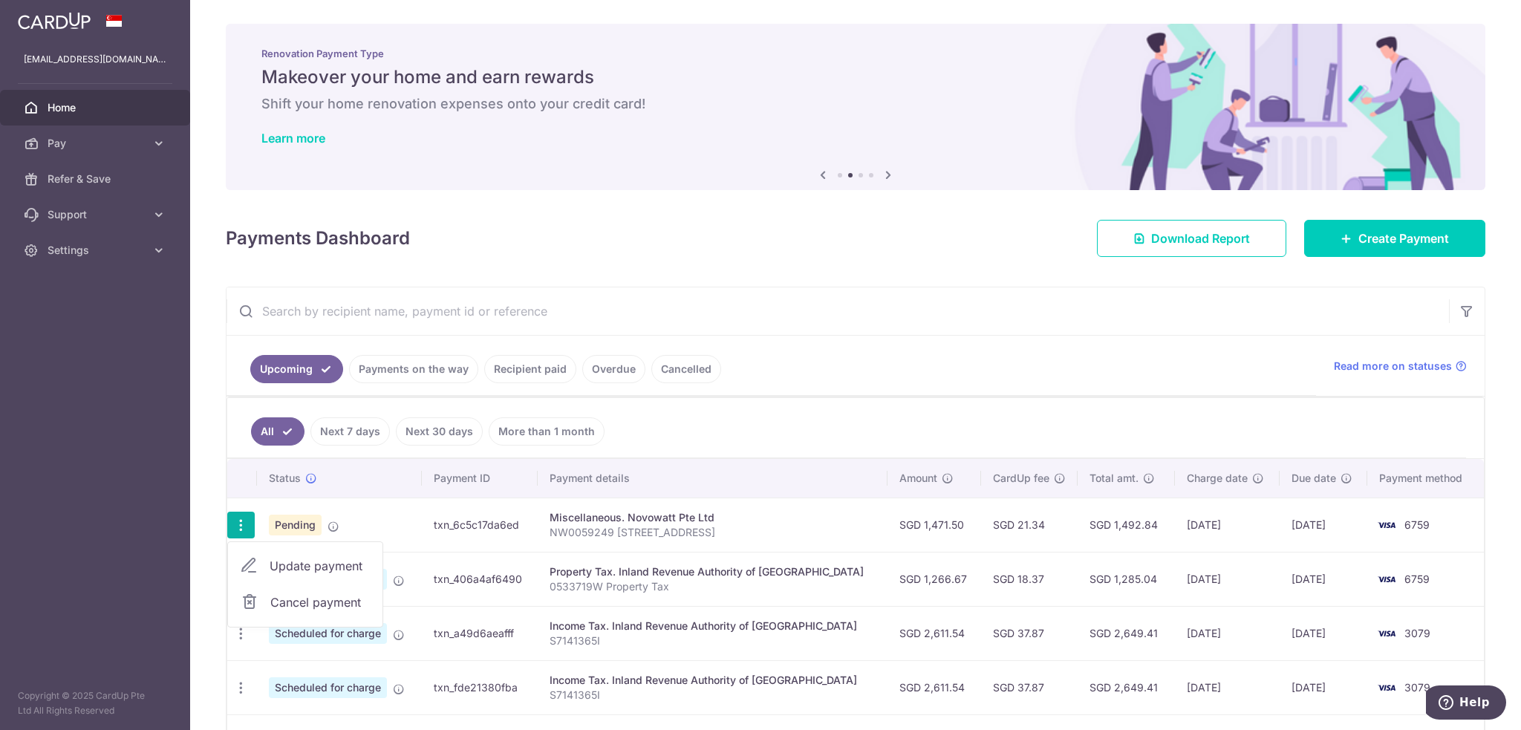
click at [287, 566] on span "Update payment" at bounding box center [320, 566] width 101 height 18
radio input "true"
type input "1,471.50"
type input "[DATE]"
type input "NW0059249 [STREET_ADDRESS]"
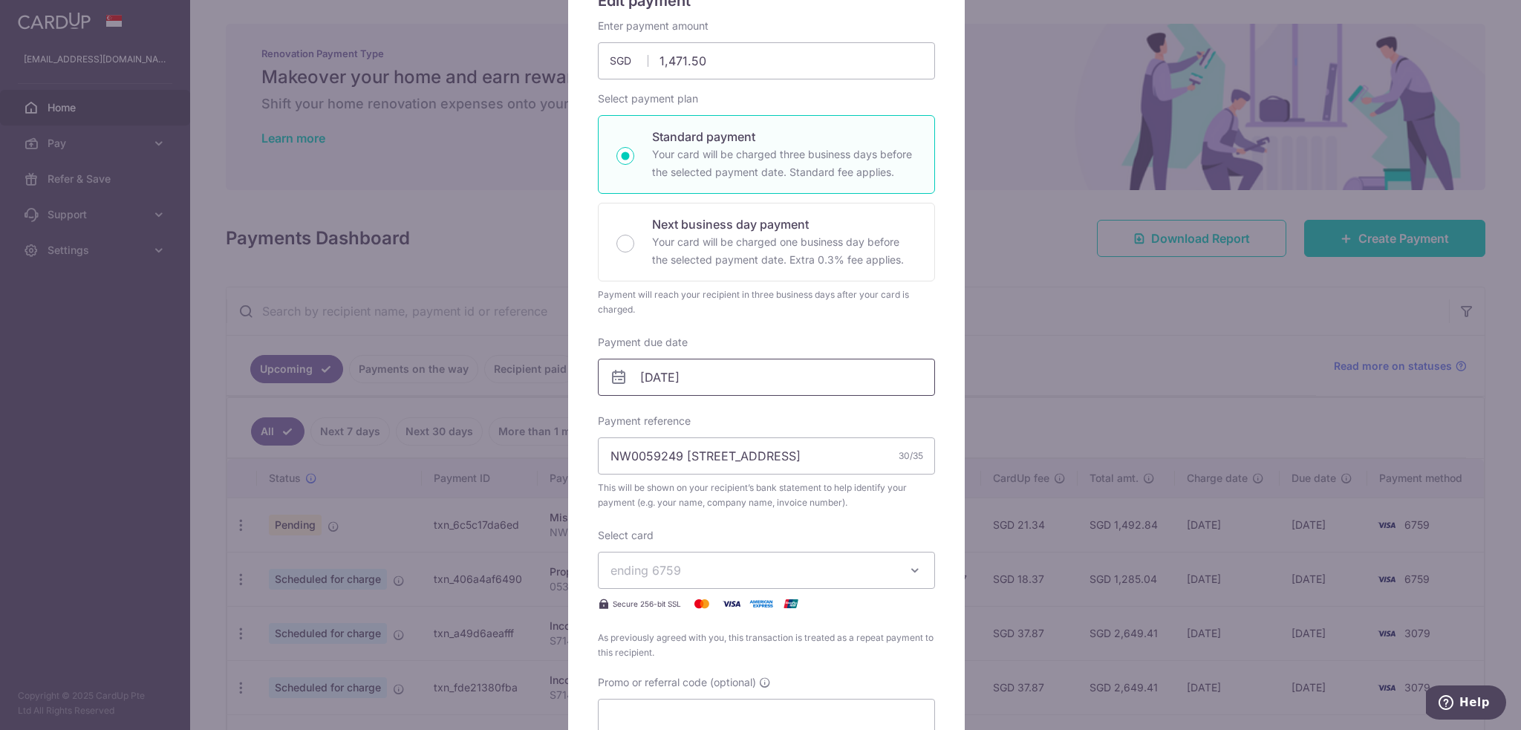
scroll to position [74, 0]
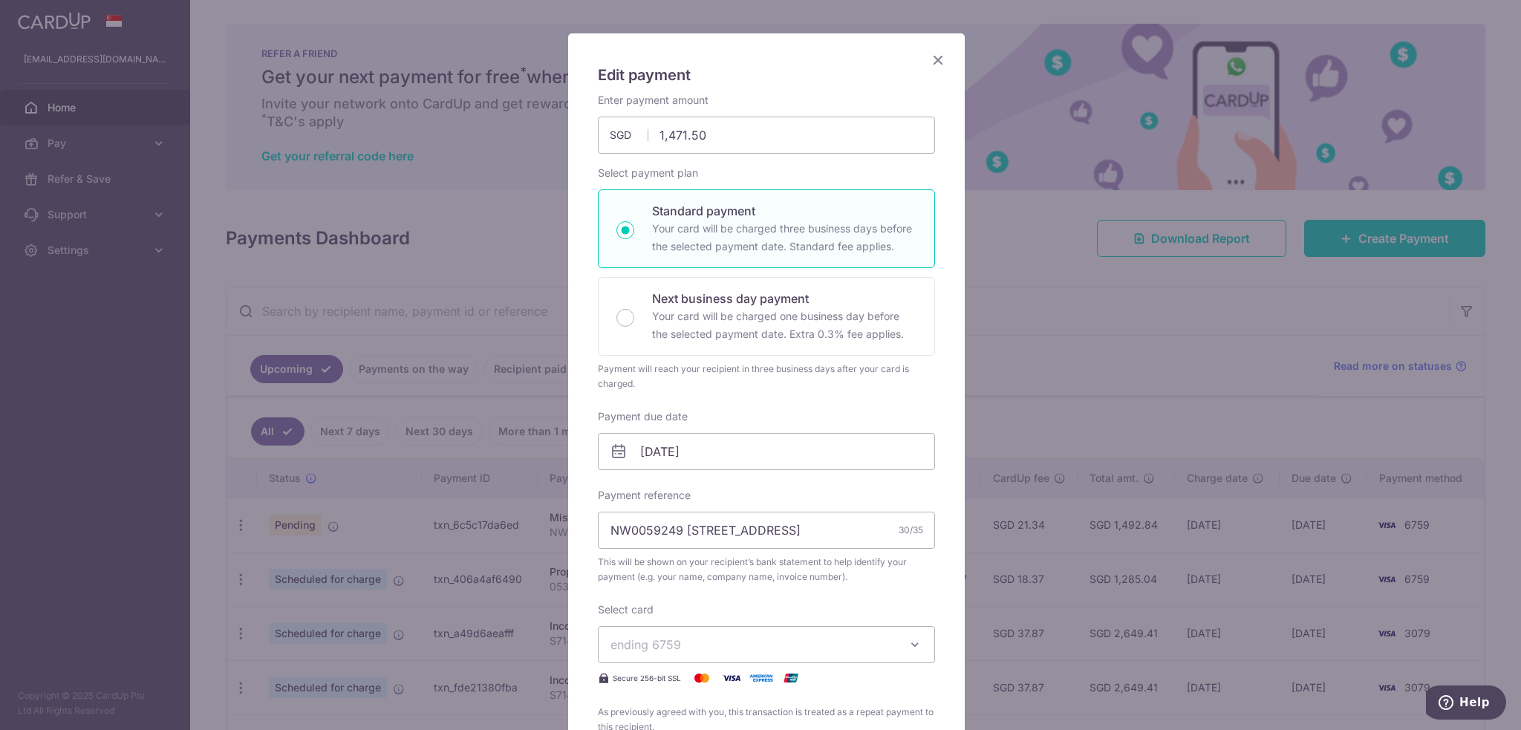
click at [935, 59] on icon "Close" at bounding box center [938, 59] width 18 height 19
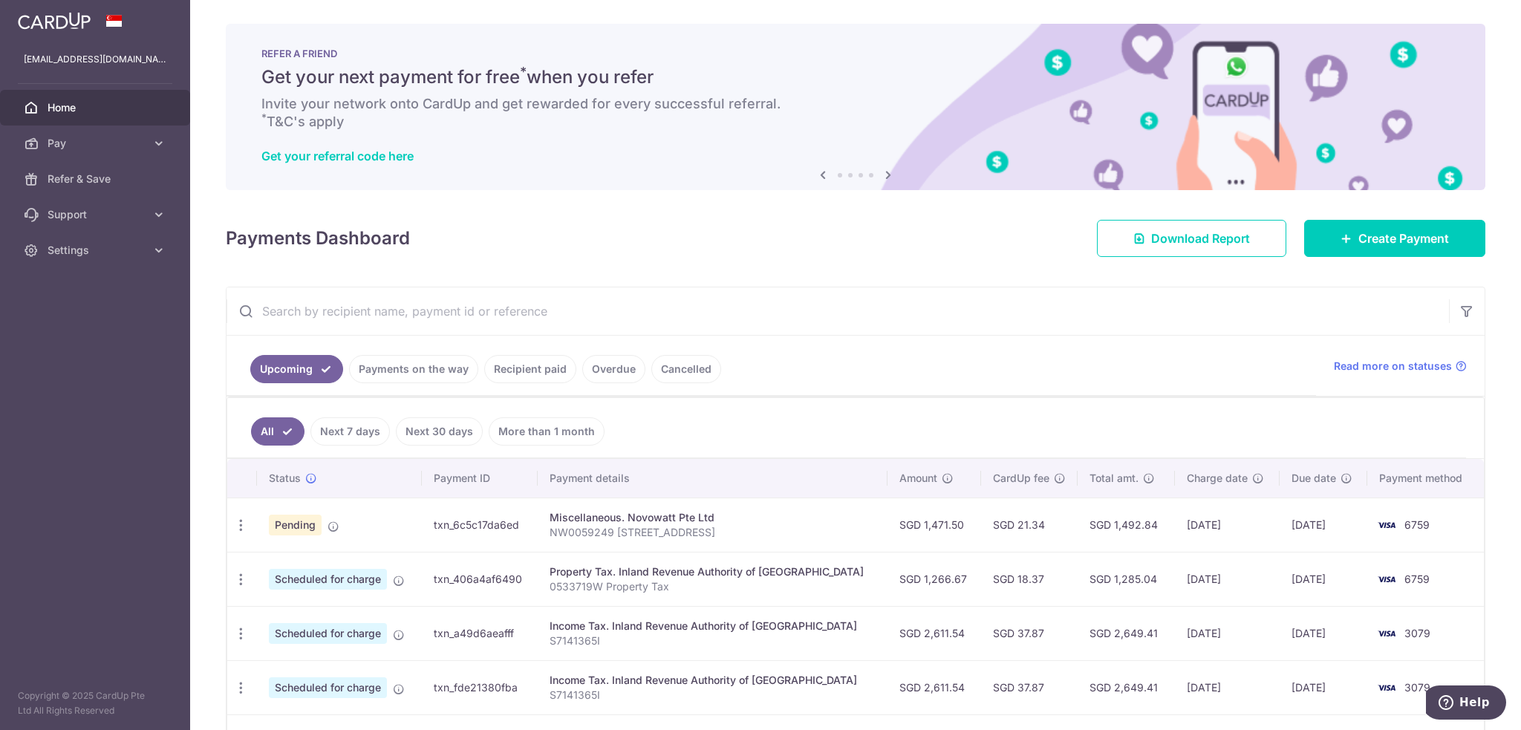
click at [470, 532] on td "txn_6c5c17da6ed" at bounding box center [480, 524] width 116 height 54
click at [129, 252] on span "Settings" at bounding box center [97, 250] width 98 height 15
click at [82, 320] on span "Logout" at bounding box center [97, 321] width 98 height 15
